Goal: Information Seeking & Learning: Learn about a topic

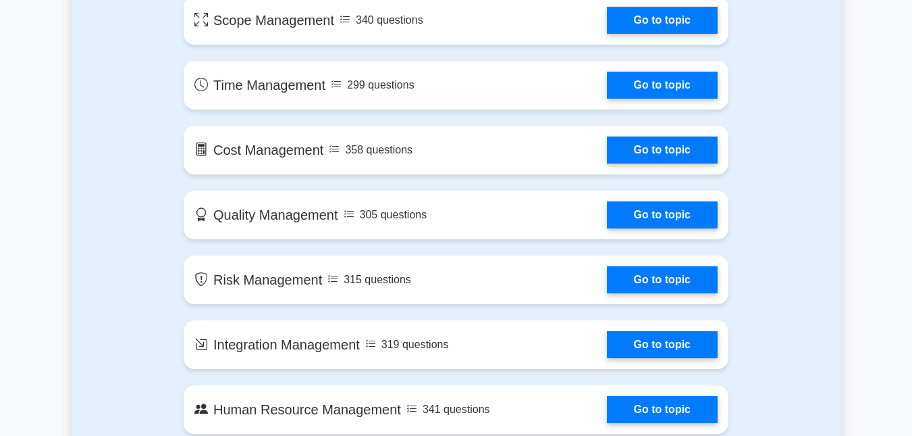
scroll to position [823, 0]
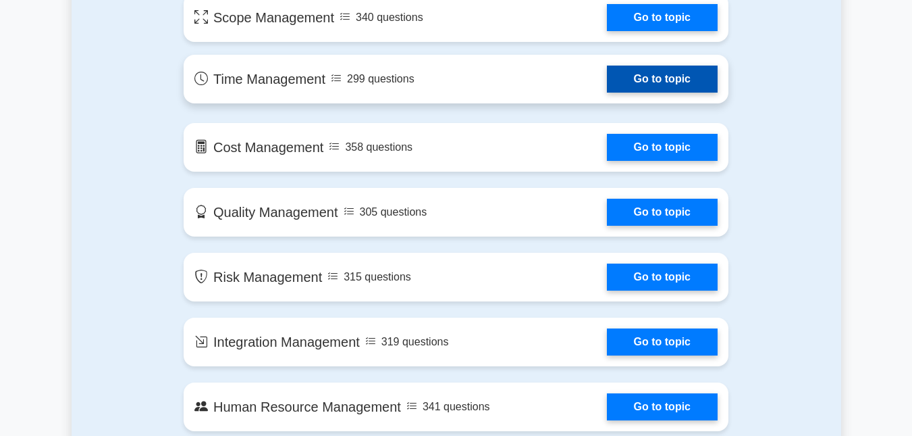
click at [654, 81] on link "Go to topic" at bounding box center [662, 79] width 111 height 27
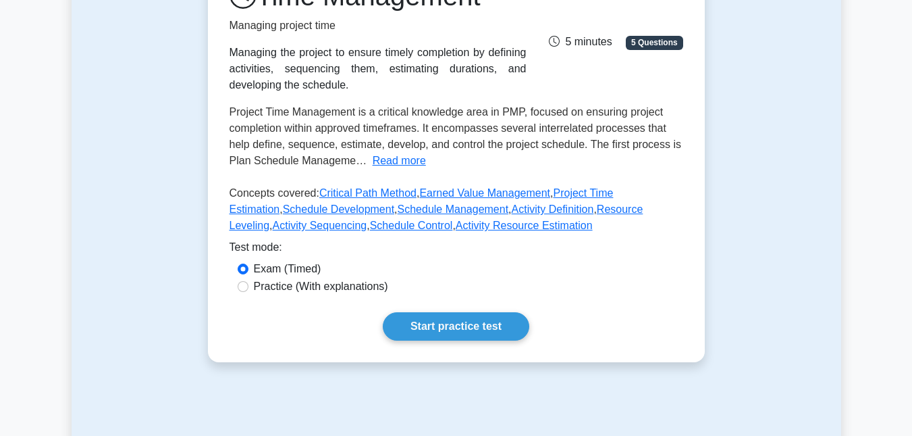
scroll to position [212, 0]
click at [242, 280] on input "Practice (With explanations)" at bounding box center [243, 285] width 11 height 11
radio input "true"
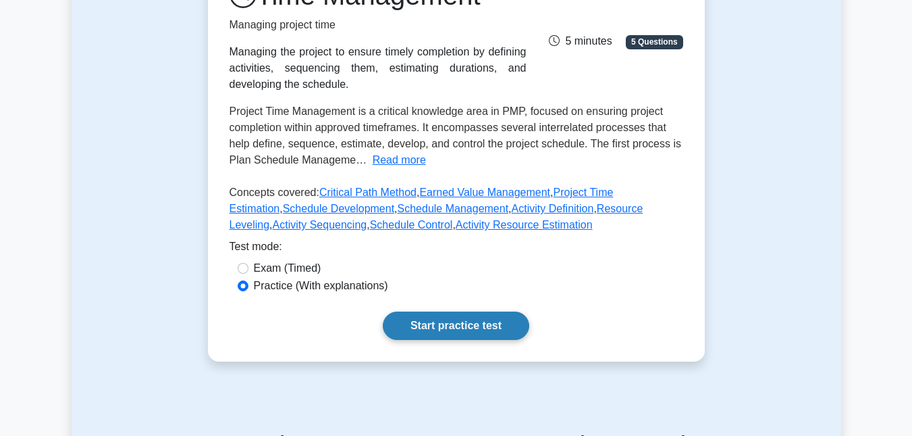
click at [413, 317] on link "Start practice test" at bounding box center [456, 325] width 147 height 28
